Goal: Communication & Community: Answer question/provide support

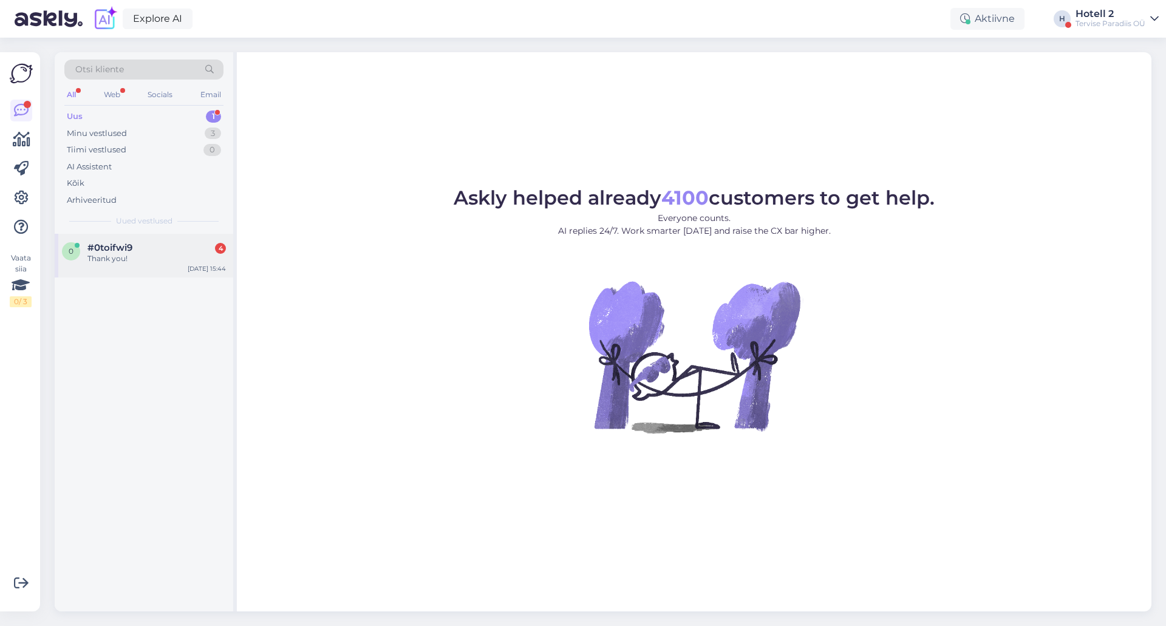
click at [99, 250] on span "#0toifwi9" at bounding box center [109, 247] width 45 height 11
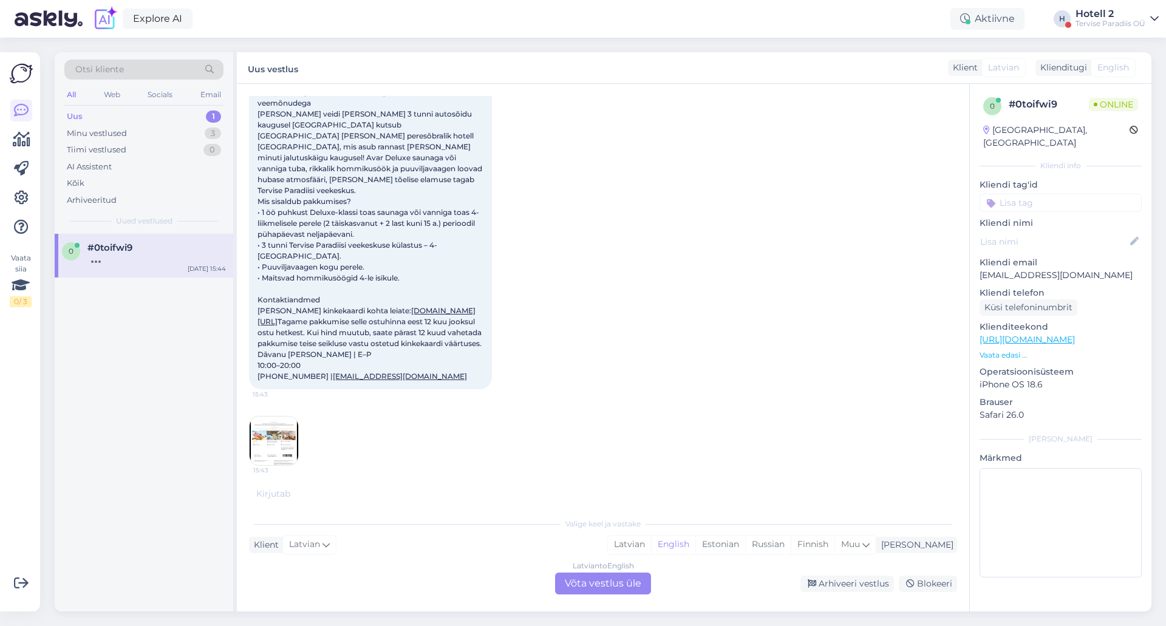
scroll to position [362, 0]
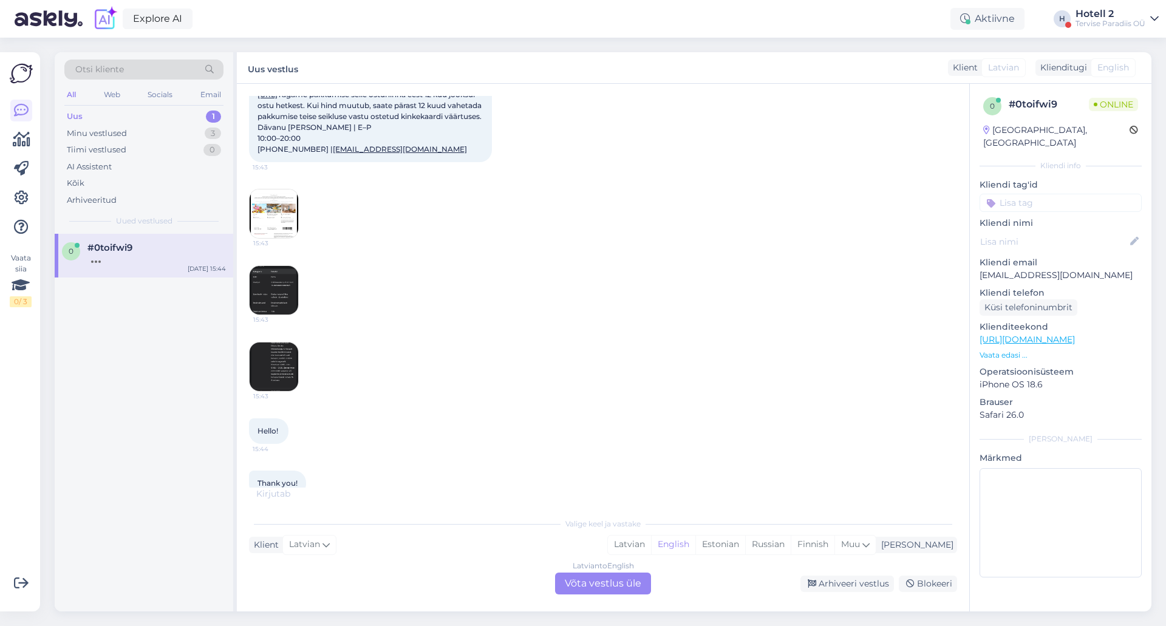
click at [593, 587] on div "Latvian to English Võta vestlus üle" at bounding box center [603, 584] width 96 height 22
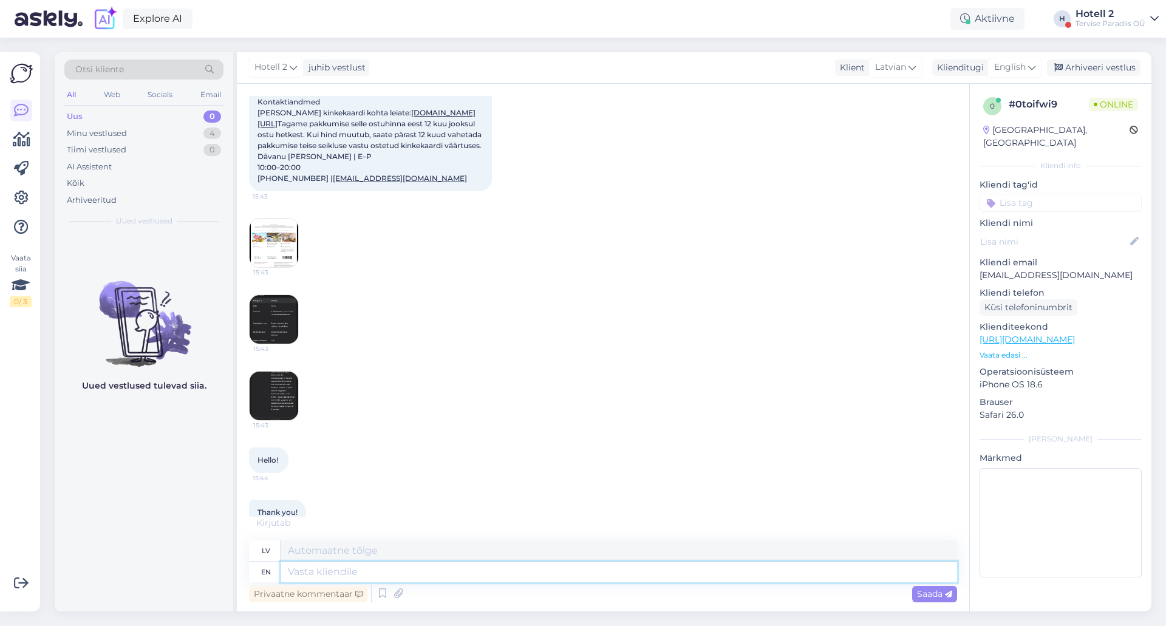
click at [325, 577] on textarea at bounding box center [619, 572] width 676 height 21
type textarea "Hello!"
type textarea "Sveiki!"
type textarea "Hello! You"
type textarea "Sveiki! Tu"
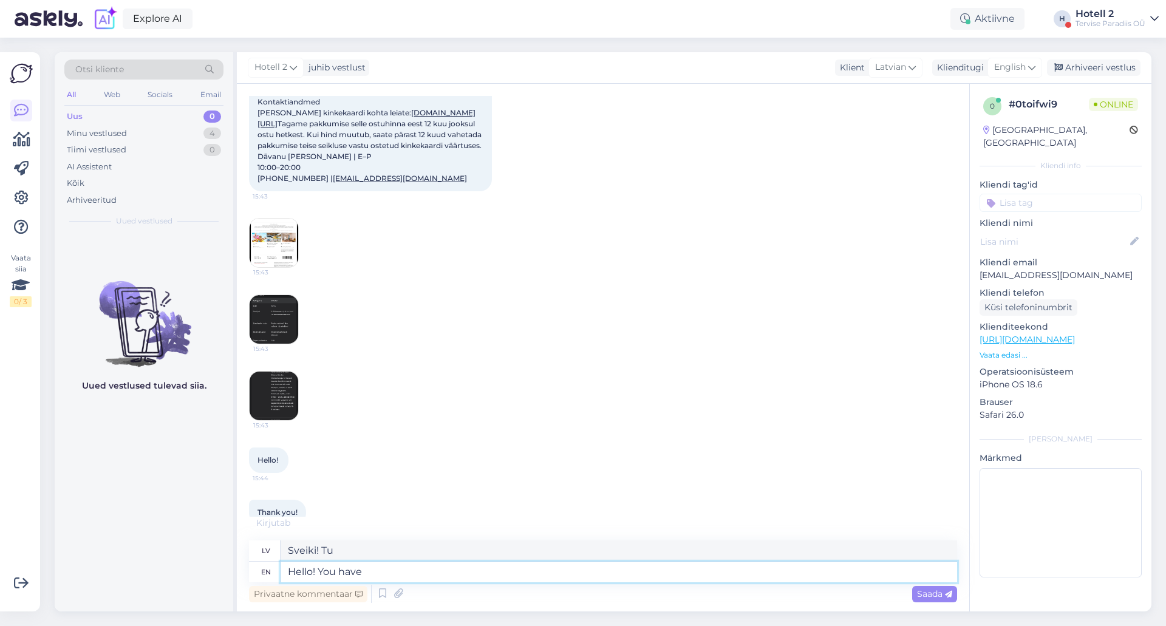
type textarea "Hello! You have a"
type textarea "Sveiki! Jums ir"
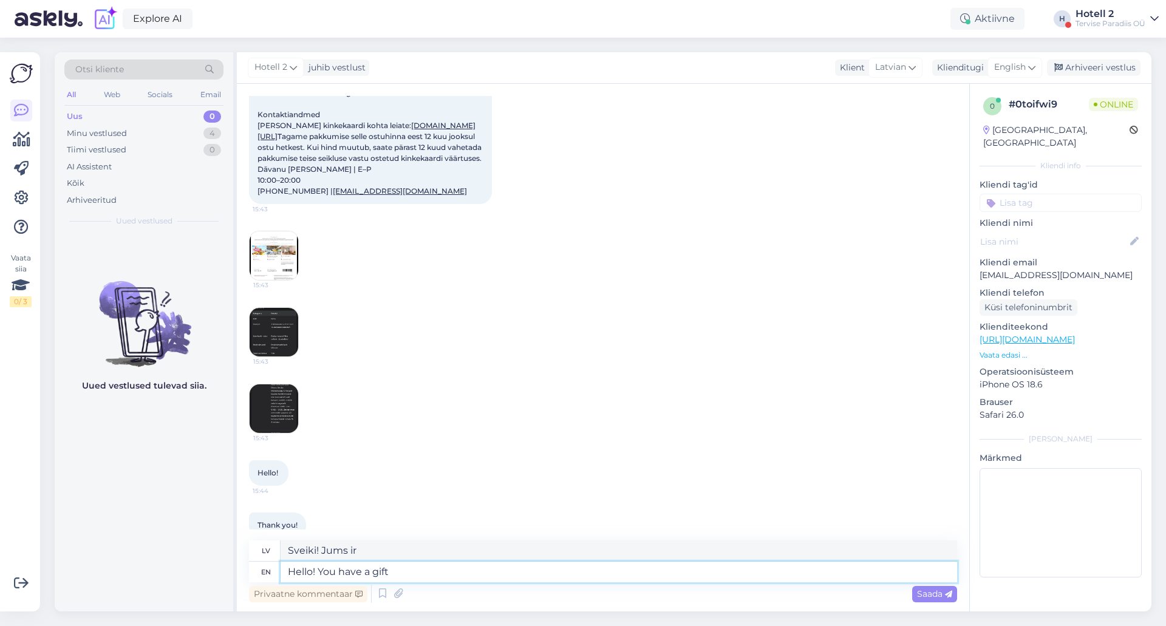
type textarea "Hello! You have a gift"
type textarea "Sveiki! Tev ir dāvana"
type textarea "Hello! You have a gift card"
type textarea "Sveiki! Jums ir dāvanu karte"
type textarea "Hello! You have a gift card with"
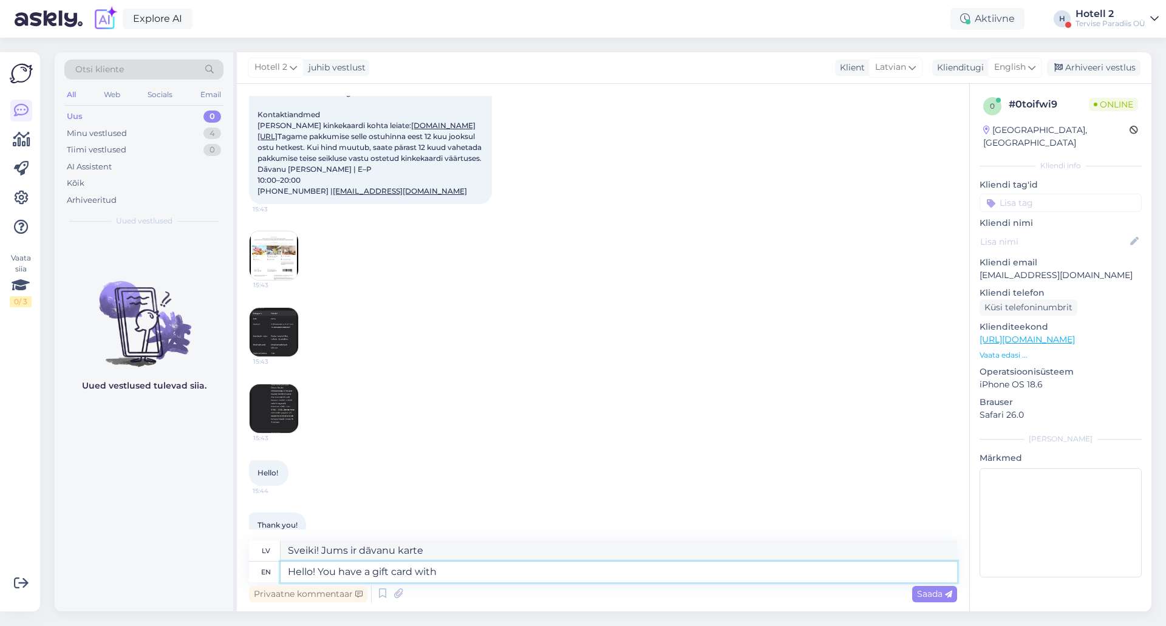
type textarea "Sveiki! Jums ir dāvanu karte ar"
type textarea "Hello! You have a gift card with an accomanda"
type textarea "Sveiki! Jums ir dāvanu karte ar pavadoni."
type textarea "Hello! You have a gift card with an accomandation"
type textarea "Sveiki! Jums ir dāvanu karte ar izmitināšanu."
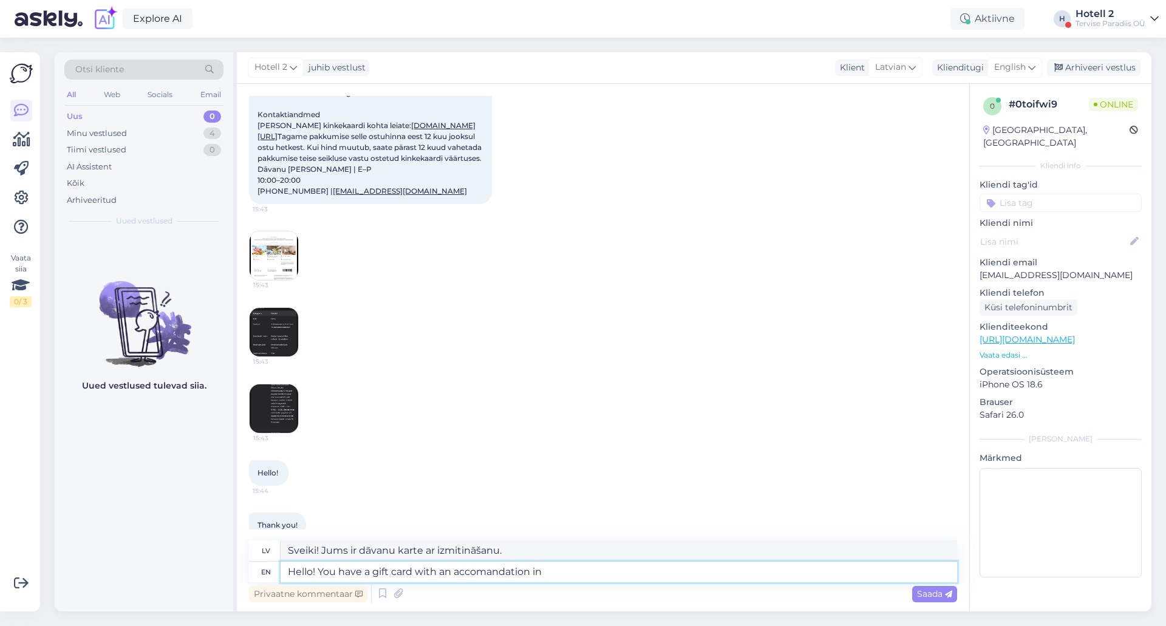
type textarea "Hello! You have a gift card with an accomandation in"
type textarea "Sveiki! Jums ir dāvanu karte ar izmitināšanu"
type textarea "Hello! You have a gift card with an accomandation in [GEOGRAPHIC_DATA]"
type textarea "Sveiki! Jums ir dāvanu karte ar izmitināšanu [GEOGRAPHIC_DATA]."
type textarea "Hello! You have a gift card with an accomandation in [GEOGRAPHIC_DATA] hotel"
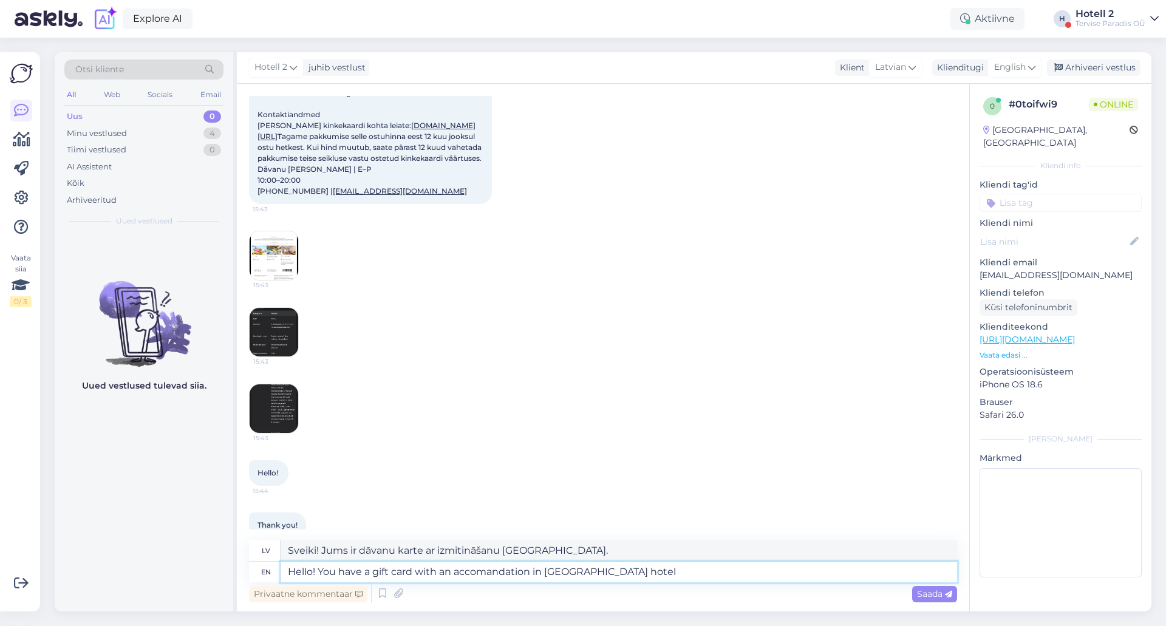
type textarea "Sveiki! Jums ir dāvanu karte ar izmitināšanu viesnīcā Tammsaare."
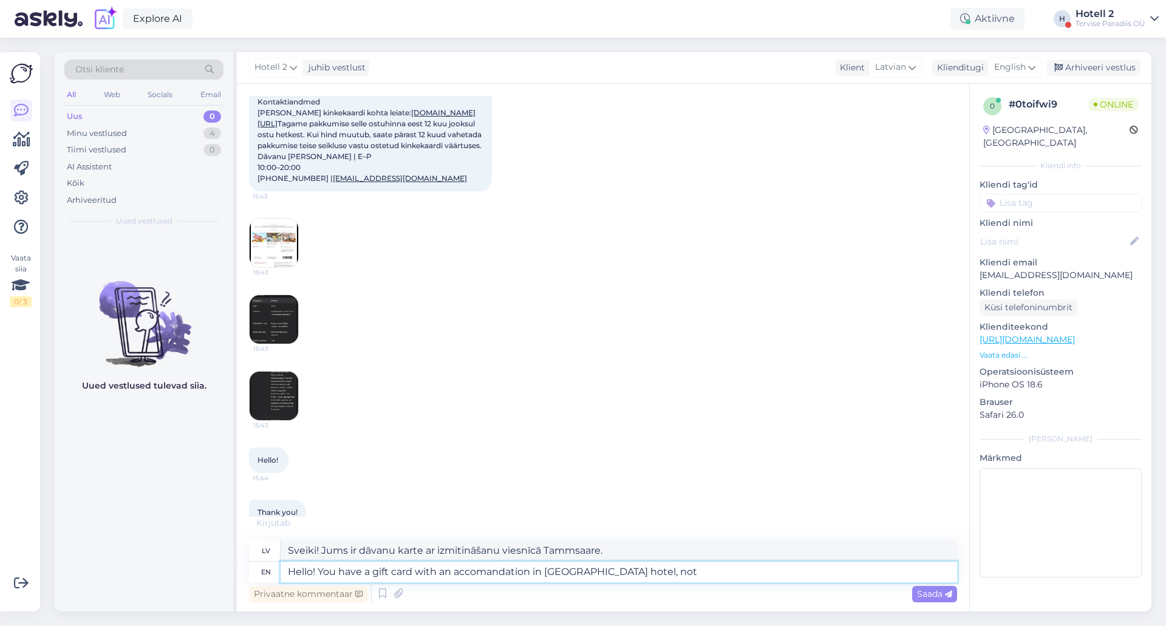
type textarea "Hello! You have a gift card with an accomandation in [GEOGRAPHIC_DATA] hotel, n…"
type textarea "Sveiki! Jums ir dāvanu karte ar izmitināšanu viesnīcā Tammsaare, [GEOGRAPHIC_DA…"
type textarea "Hello! You have a gift card with an accomandation in [GEOGRAPHIC_DATA] hotel, n…"
type textarea "Sveiki! Jums ir dāvanu karte ar izmitināšanu viesnīcā Tammsaare, nevis viesnīcā…"
type textarea "Hello! You have a gift card with an accomandation in [GEOGRAPHIC_DATA] hotel, n…"
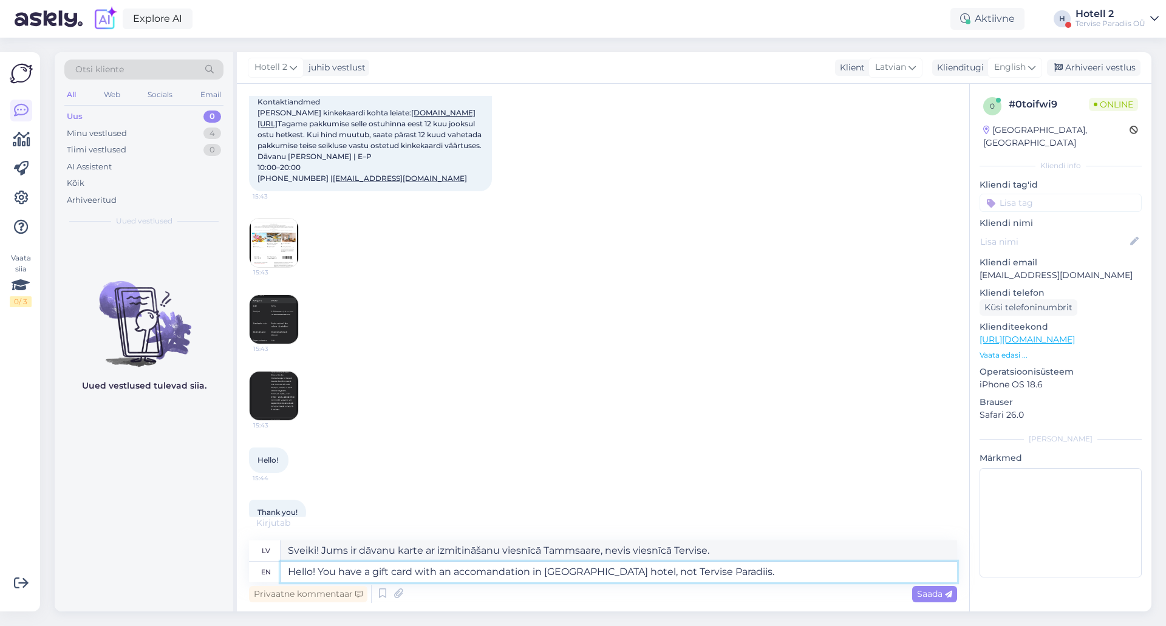
type textarea "Sveiki! Jums ir dāvanu karte, kas piešķirta izmitināšanai viesnīcā Tammsaare, n…"
type textarea "Hello! You have a gift card with an accomandation in [GEOGRAPHIC_DATA] hotel, n…"
type textarea "Sveiki! Jums ir dāvanu karte ar izmitināšanu viesnīcā Tammsaare, nevis Tervise …"
type textarea "Hello! You have a gift card with an accomandation in [GEOGRAPHIC_DATA] hotel, n…"
type textarea "Sveiki! Jums ir dāvanu karte ar izmitināšanu viesnīcā Tammsaare, nevis Tervise …"
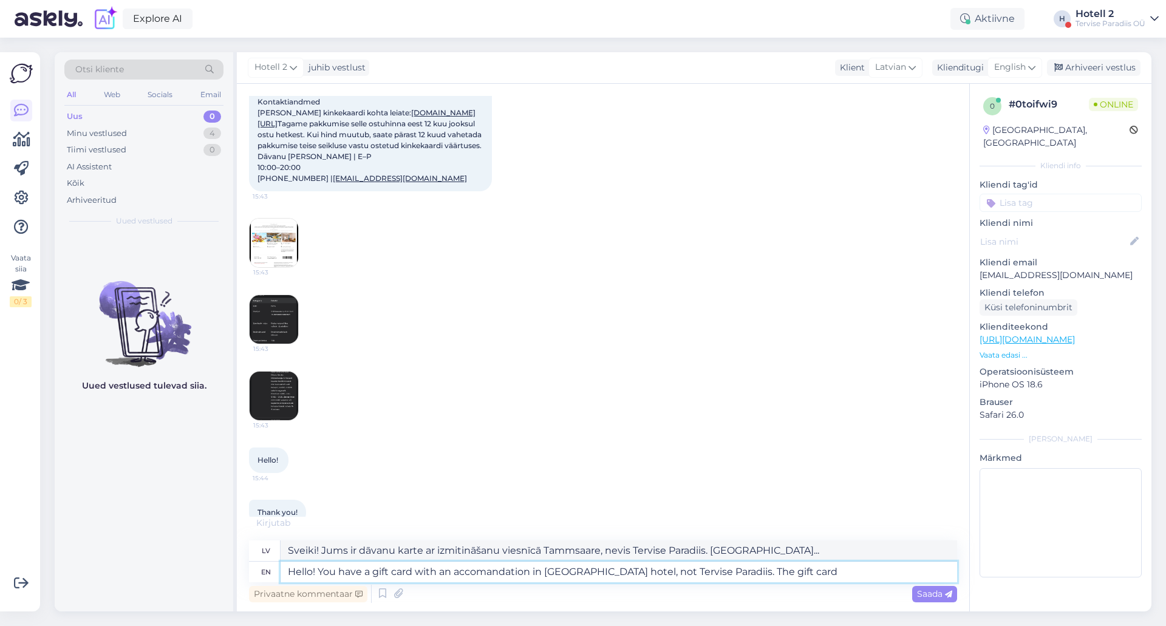
type textarea "Hello! You have a gift card with an accomandation in [GEOGRAPHIC_DATA] hotel, n…"
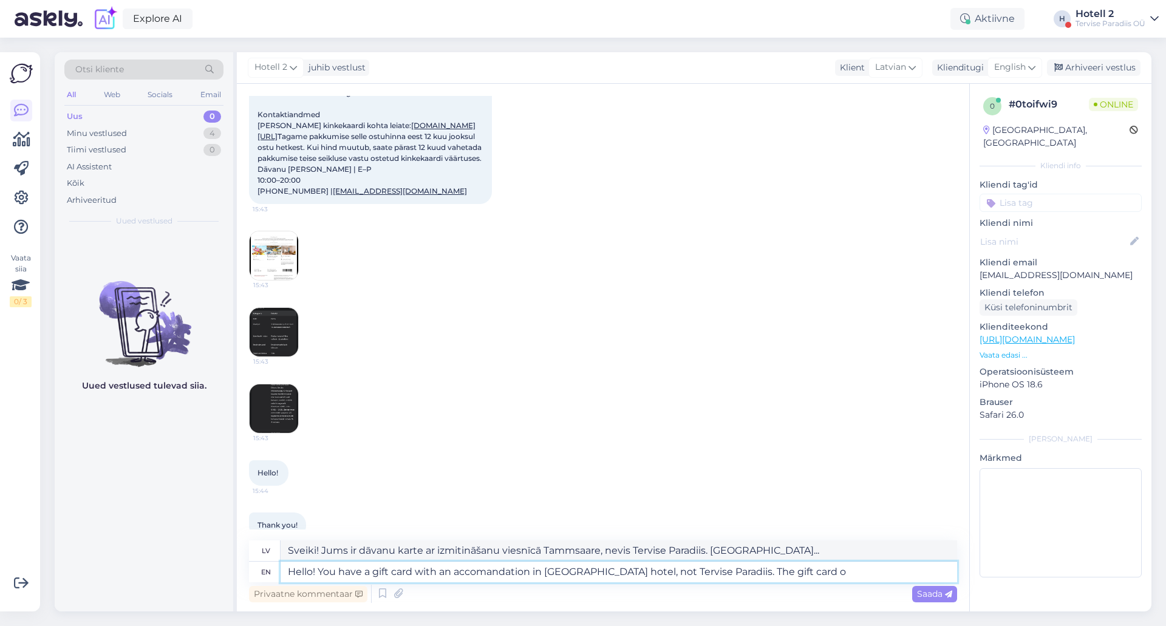
type textarea "Sveiki! Jums ir dāvanu karte, kas piešķirta izmitināšanai viesnīcā Tammsaare, n…"
type textarea "Hello! You have a gift card with an accomandation in [GEOGRAPHIC_DATA] hotel, n…"
type textarea "Sveiki! Jums ir dāvanu karte ar izmitināšanu viesnīcā Tammsaare, nevis Tervise …"
type textarea "Hello! You have a gift card with an accomandation in [GEOGRAPHIC_DATA] hotel, n…"
type textarea "Sveiki! Jums ir dāvanu karte, kas piešķirta izmitināšanai viesnīcā Tammsaare, n…"
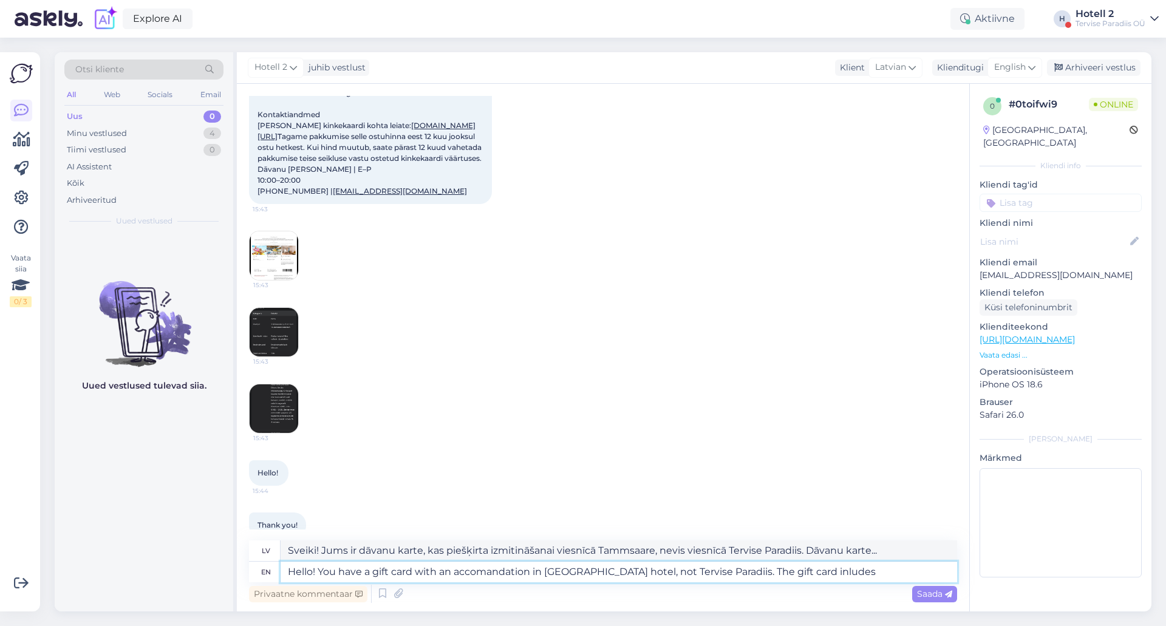
type textarea "Hello! You have a gift card with an accomandation in [GEOGRAPHIC_DATA] hotel, n…"
type textarea "Sveiki! Jums ir dāvanu karte ar izmitināšanu viesnīcā Tammsaare, nevis Tervise …"
type textarea "Hello! You have a gift card with an accomandation in [GEOGRAPHIC_DATA] hotel, n…"
type textarea "Sveiki! Jums ir dāvanu karte, kas paredzēta izmitināšanai viesnīcā Tammsaare, n…"
type textarea "Hello! You have a gift card with an accomandation in [GEOGRAPHIC_DATA] hotel, n…"
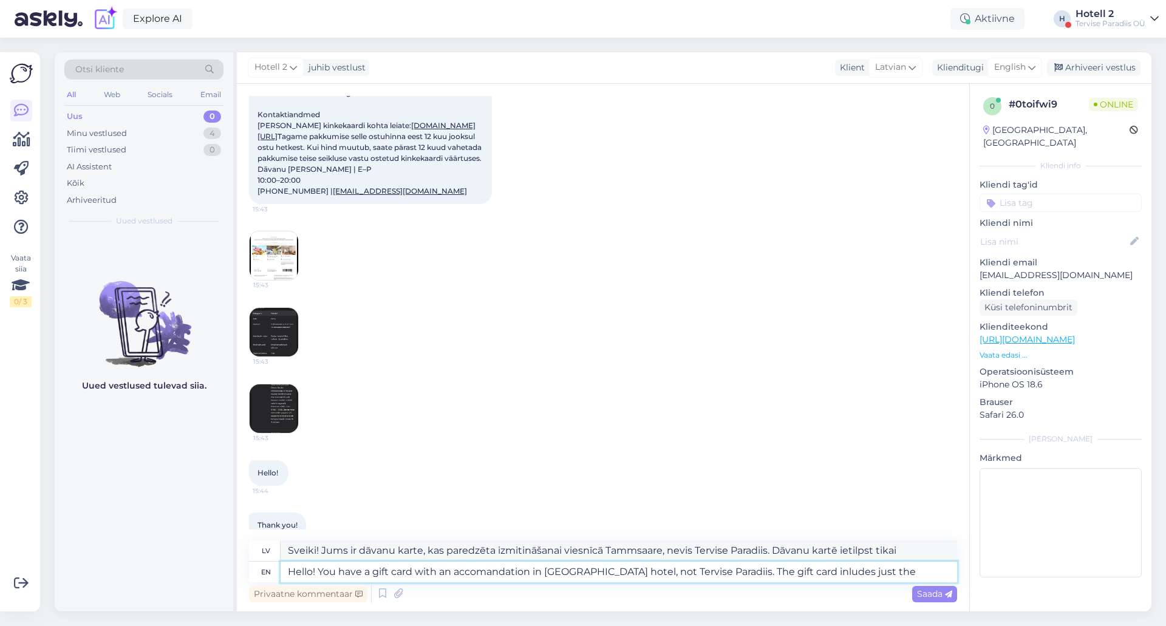
type textarea "Sveiki! Jums ir dāvanu karte, kas paredzēta izmitināšanai viesnīcā Tammsaare, n…"
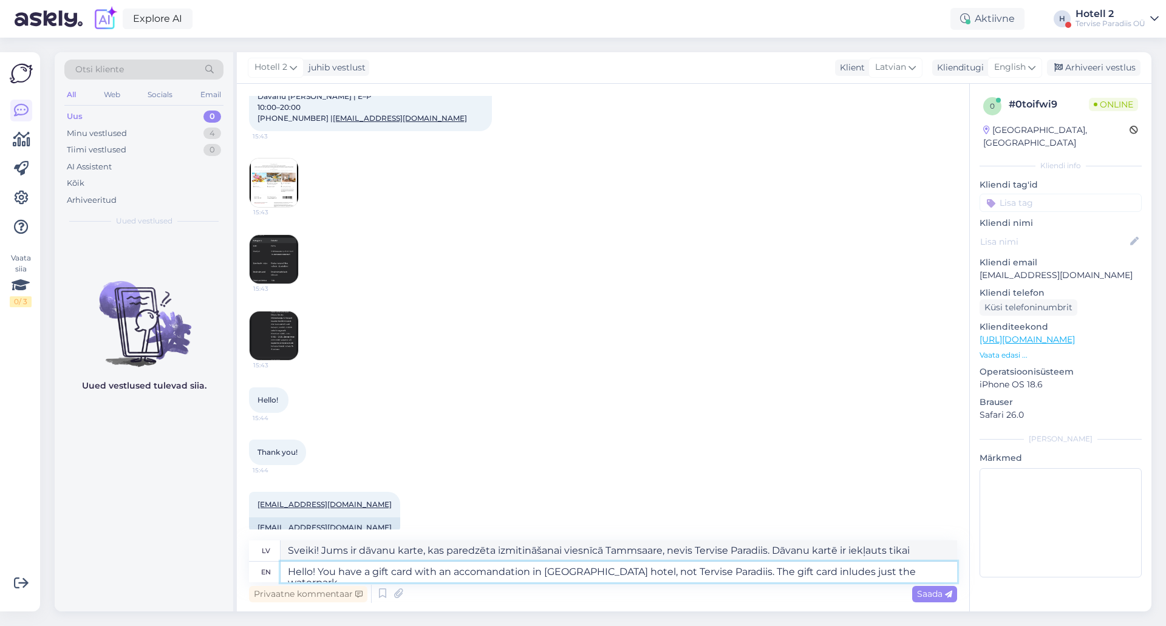
type textarea "Hello! You have a gift card with an accomandation in [GEOGRAPHIC_DATA] hotel, n…"
type textarea "Sveiki! Jums ir dāvanu karte, kas paredzēta izmitināšanai viesnīcā Tammsaare, n…"
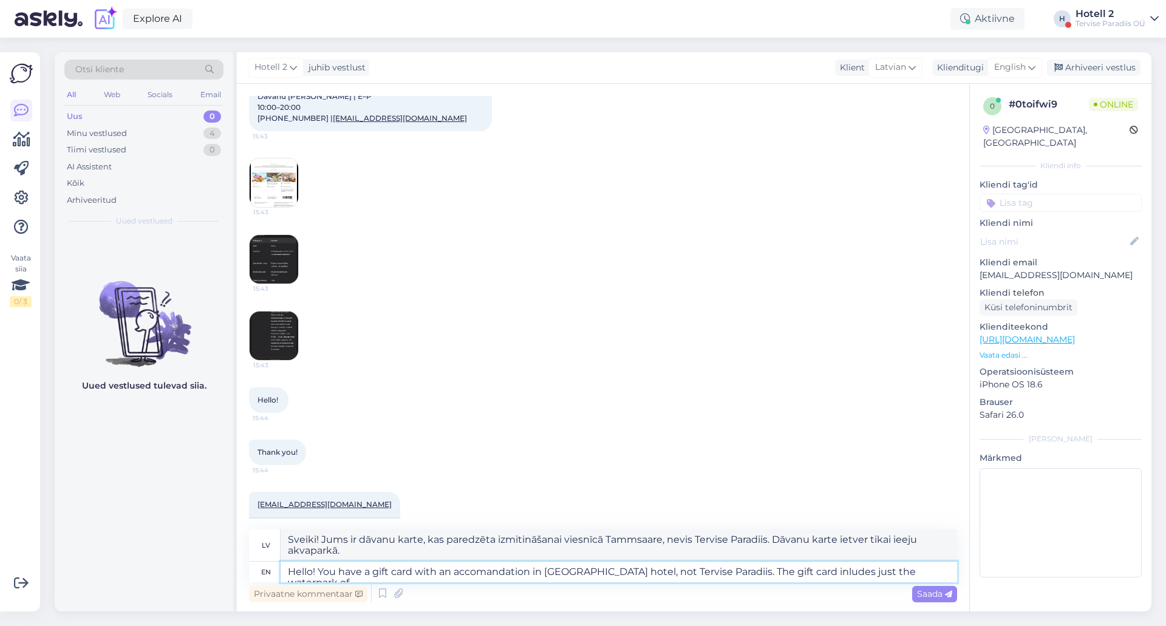
type textarea "Hello! You have a gift card with an accomandation in [GEOGRAPHIC_DATA] hotel, n…"
type textarea "Sveiki! Jums ir dāvanu karte, kas paredzēta izmitināšanai viesnīcā Tammsaare, n…"
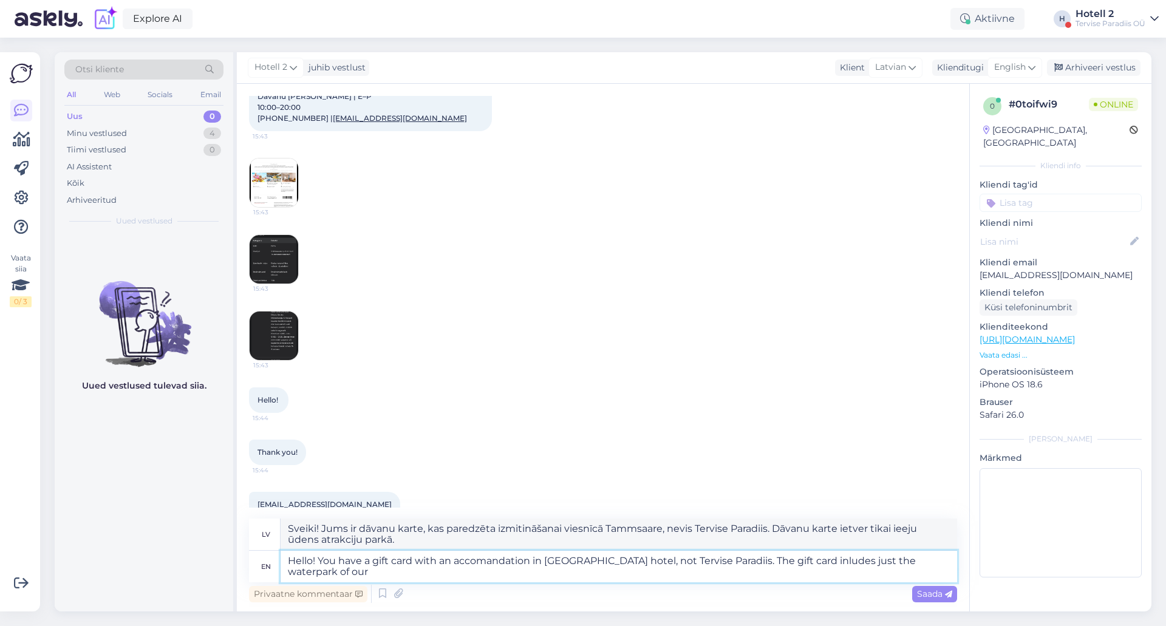
type textarea "Hello! You have a gift card with an accomandation in [GEOGRAPHIC_DATA] hotel, n…"
type textarea "Sveiki! Jums ir dāvanu karte, kas paredzēta izmitināšanai viesnīcā Tammsaare, n…"
type textarea "Hello! You have a gift card with an accomandation in [GEOGRAPHIC_DATA] hotel, n…"
type textarea "Sveiki! Jums ir dāvanu karte, kas paredzēta izmitināšanai viesnīcā Tammsaare, n…"
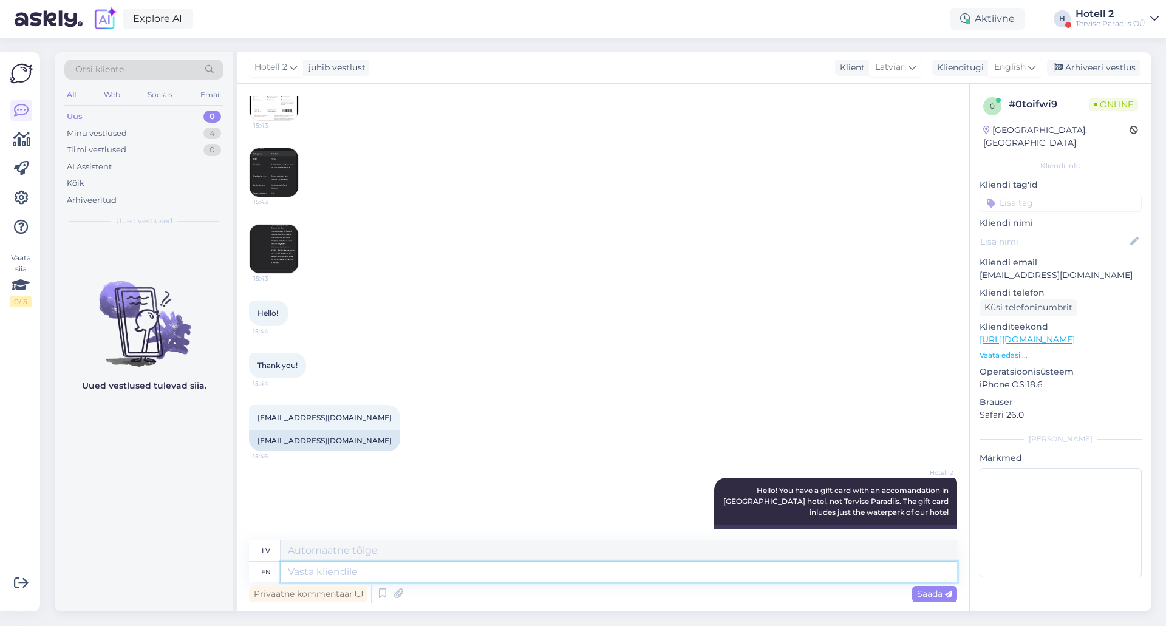
scroll to position [510, 0]
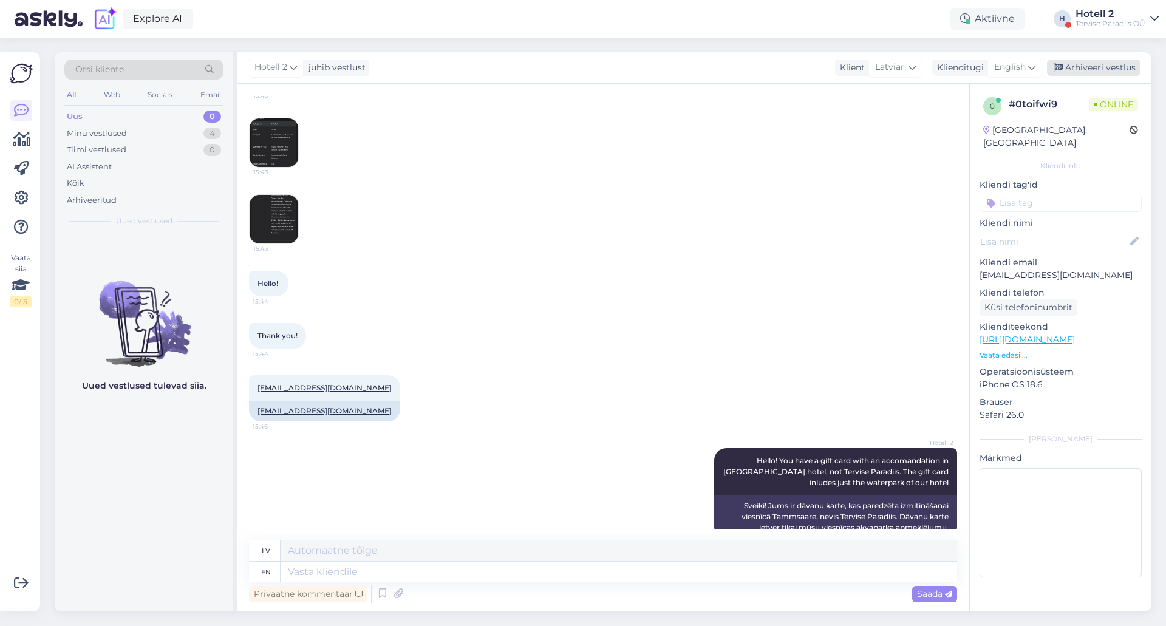
click at [1099, 66] on div "Arhiveeri vestlus" at bounding box center [1094, 68] width 94 height 16
